Goal: Go to known website: Access a specific website the user already knows

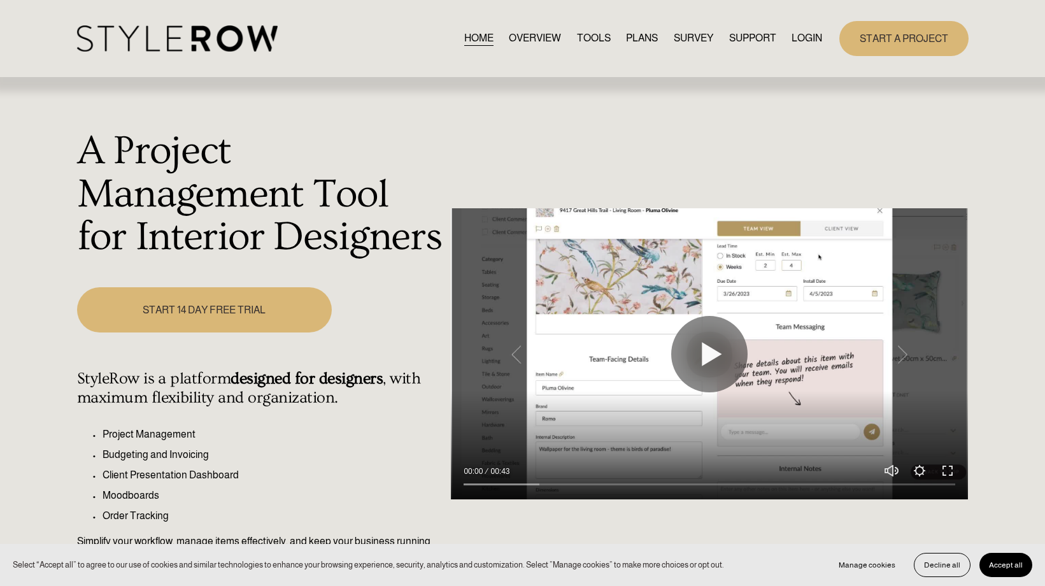
click at [806, 38] on link "LOGIN" at bounding box center [807, 38] width 31 height 17
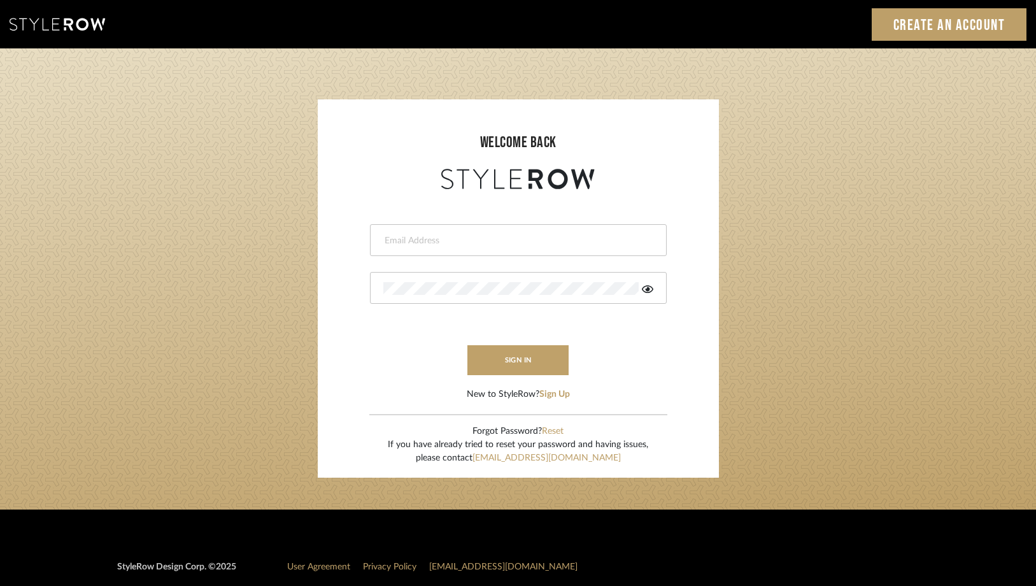
click at [406, 241] on input "email" at bounding box center [517, 240] width 267 height 13
type input "ac@cerusedesign.com"
click at [531, 355] on button "sign in" at bounding box center [519, 360] width 102 height 30
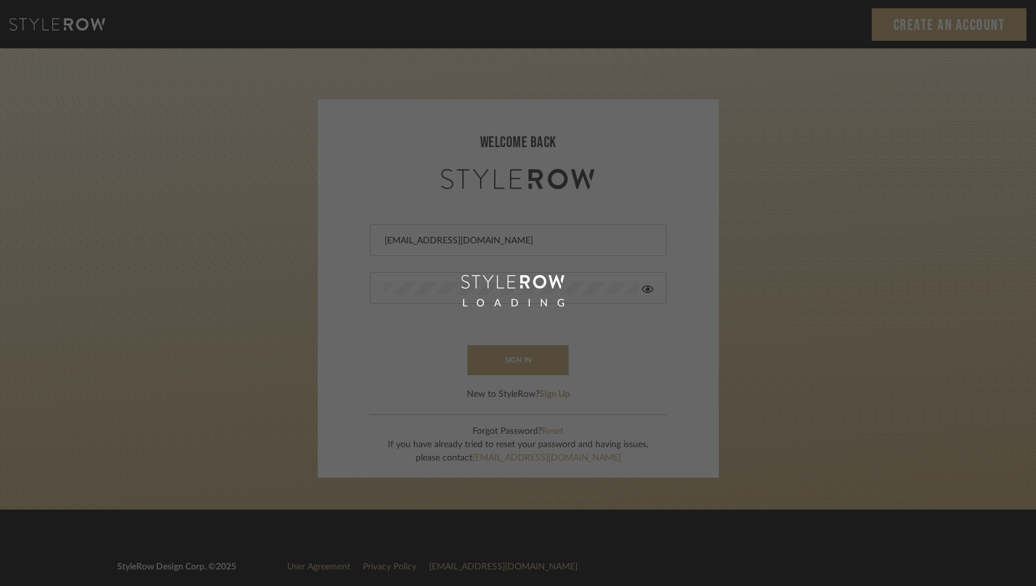
scroll to position [1, 0]
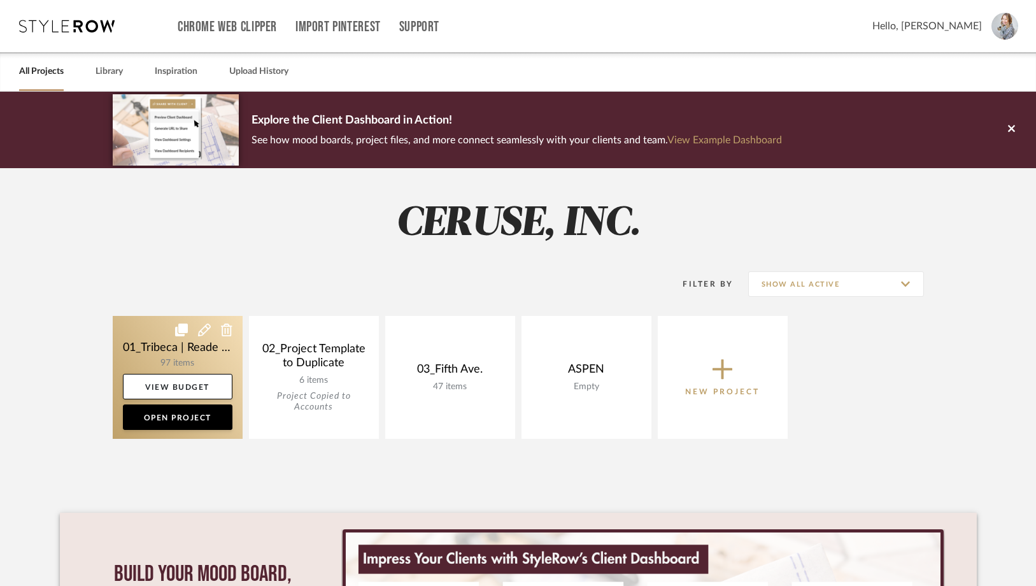
click at [182, 357] on link at bounding box center [178, 377] width 130 height 123
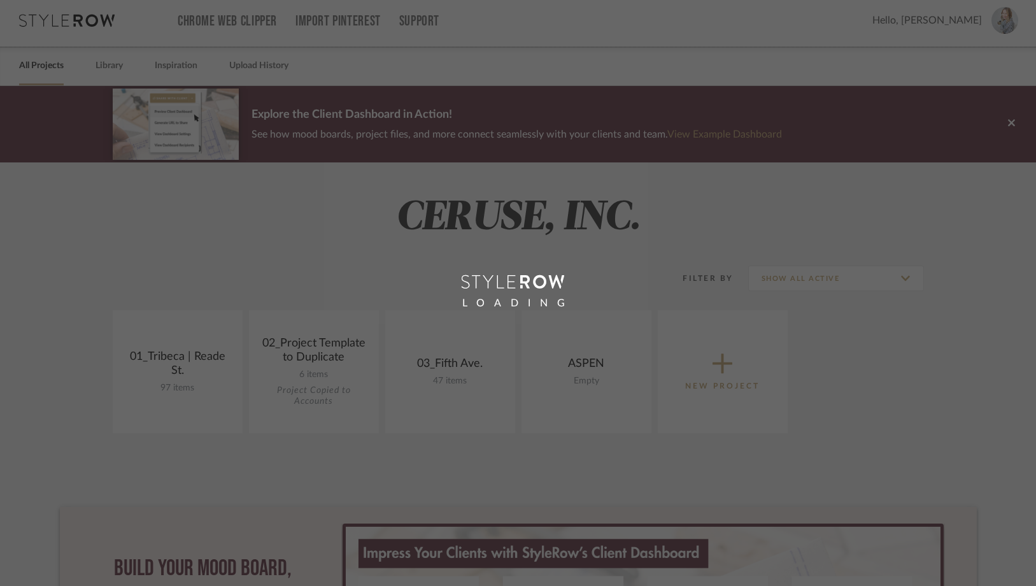
scroll to position [6, 0]
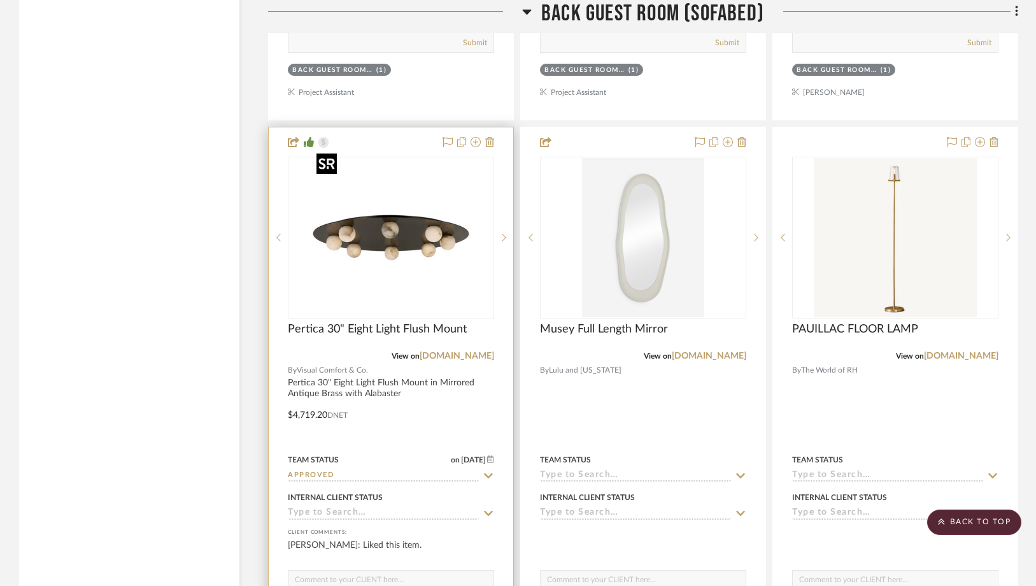
scroll to position [9212, 0]
